Goal: Navigation & Orientation: Find specific page/section

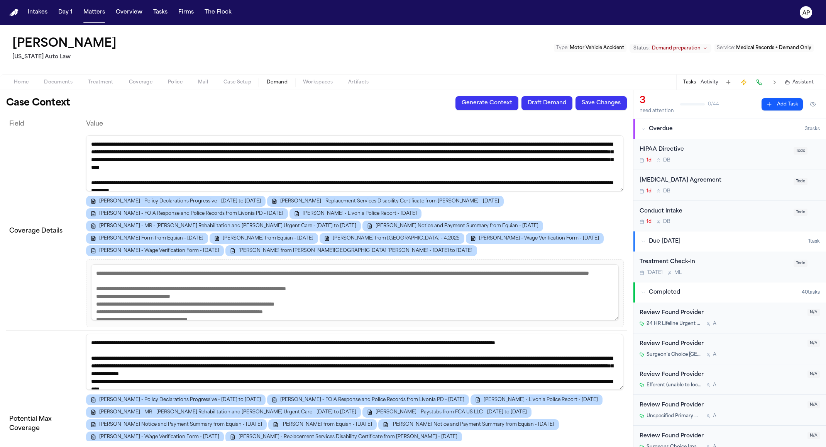
scroll to position [2591, 0]
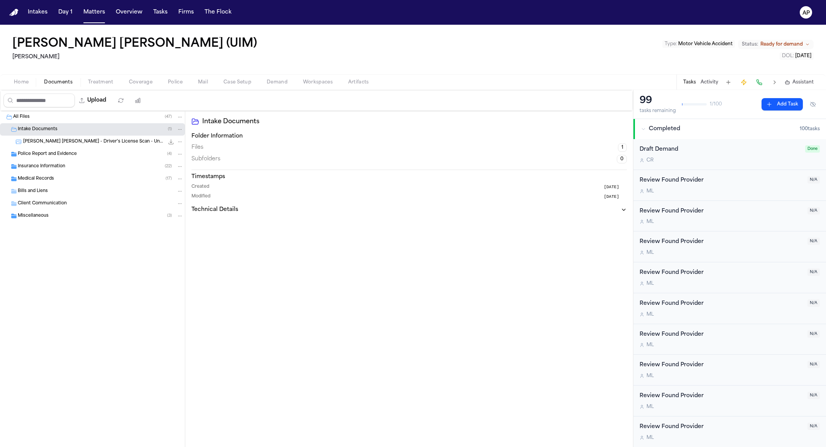
scroll to position [17, 0]
